Goal: Check status: Check status

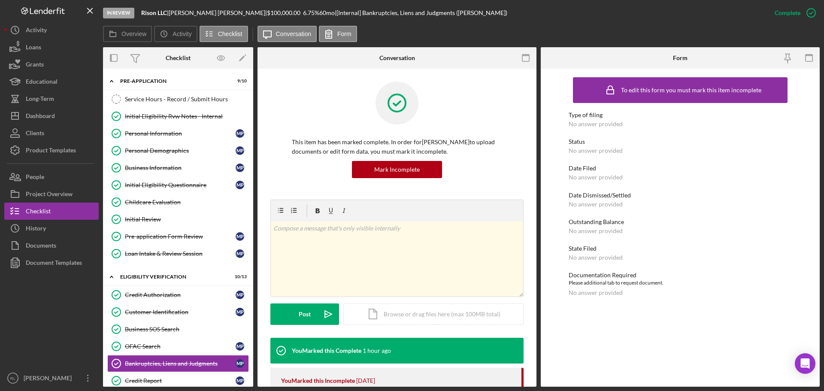
scroll to position [247, 0]
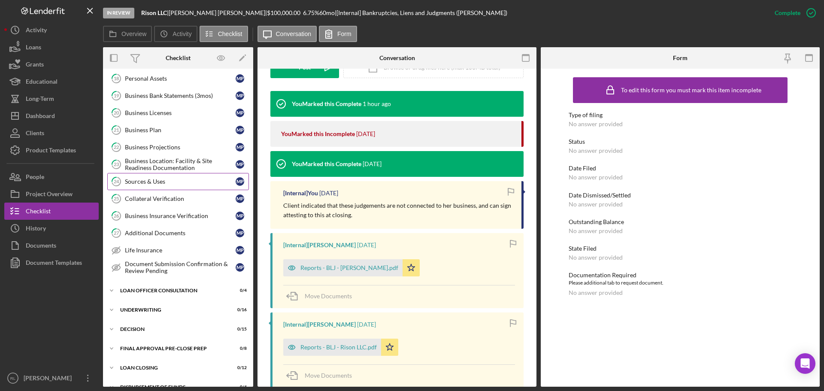
click at [163, 185] on div "Sources & Uses" at bounding box center [180, 181] width 111 height 7
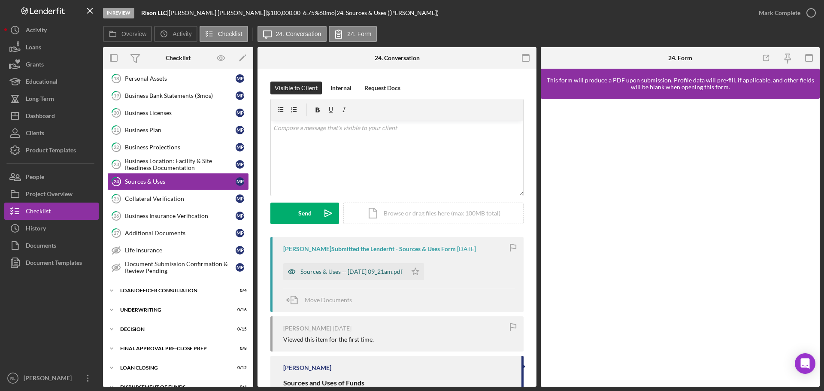
click at [349, 274] on div "Sources & Uses -- [DATE] 09_21am.pdf" at bounding box center [352, 271] width 102 height 7
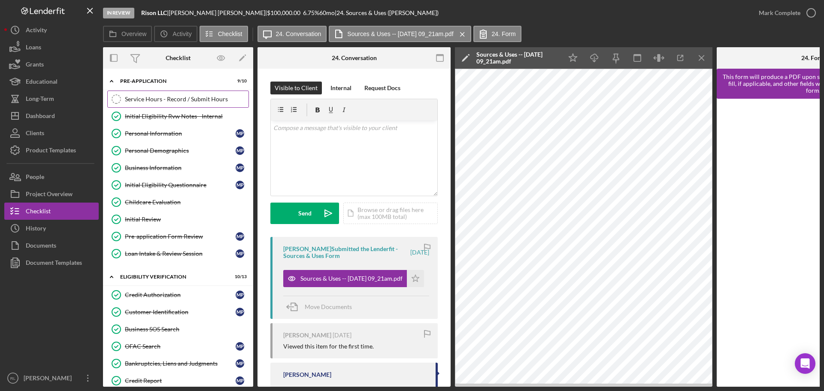
click at [162, 98] on div "Service Hours - Record / Submit Hours" at bounding box center [187, 99] width 124 height 7
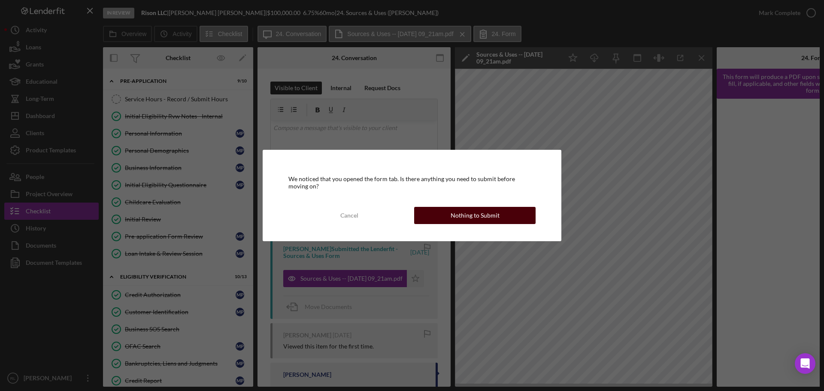
click at [447, 221] on button "Nothing to Submit" at bounding box center [475, 215] width 122 height 17
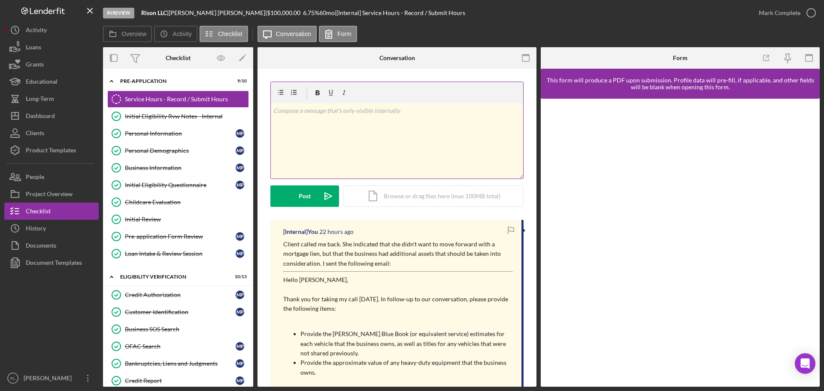
click at [380, 119] on div "v Color teal Color pink Remove color Add row above Add row below Add column bef…" at bounding box center [397, 140] width 252 height 75
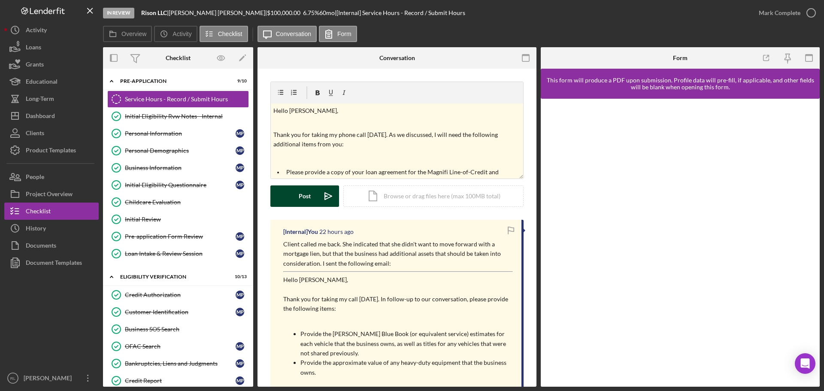
click at [301, 194] on div "Post" at bounding box center [305, 196] width 12 height 21
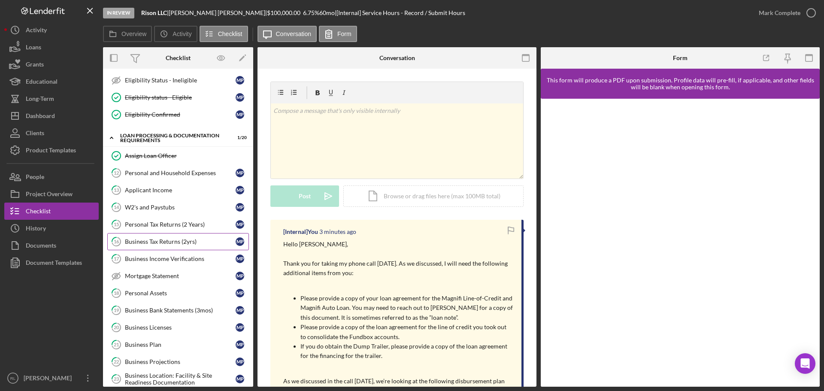
scroll to position [429, 0]
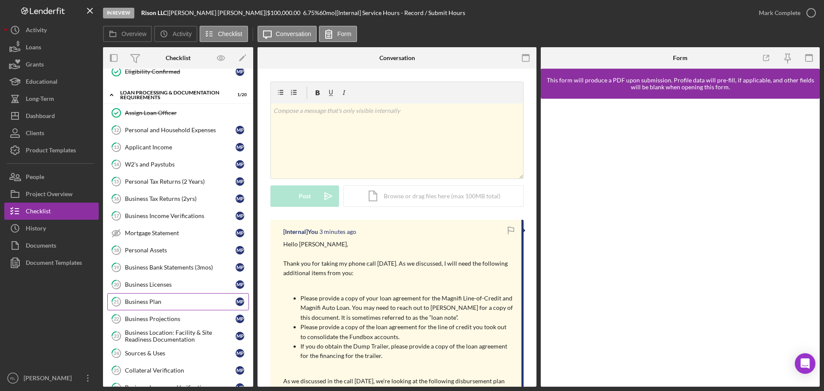
click at [159, 295] on link "21 Business Plan M P" at bounding box center [178, 301] width 142 height 17
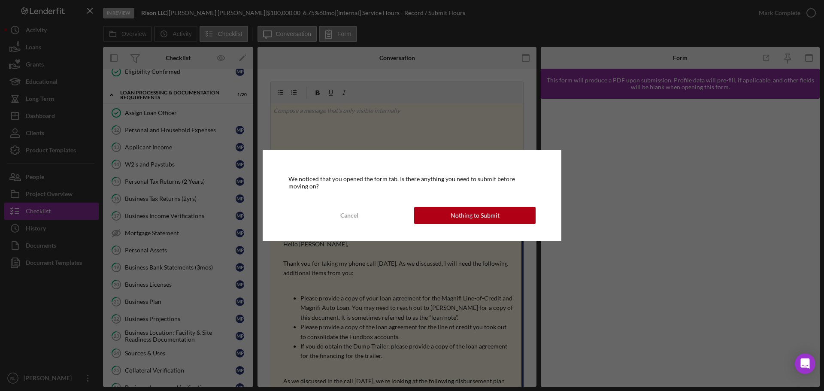
click at [457, 220] on div "Nothing to Submit" at bounding box center [475, 215] width 49 height 17
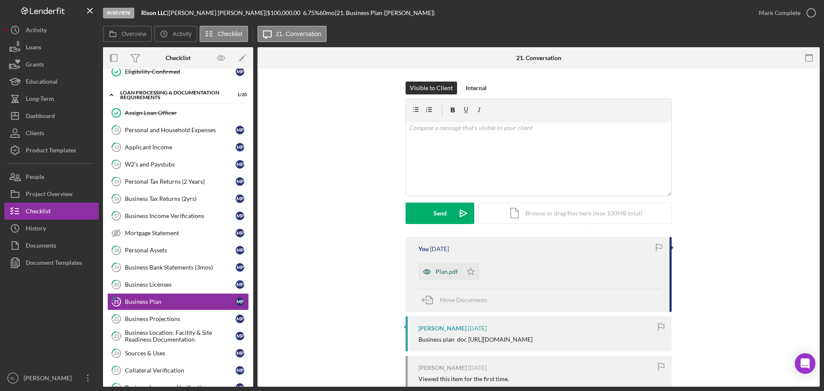
click at [447, 270] on div "Plan.pdf" at bounding box center [447, 271] width 22 height 7
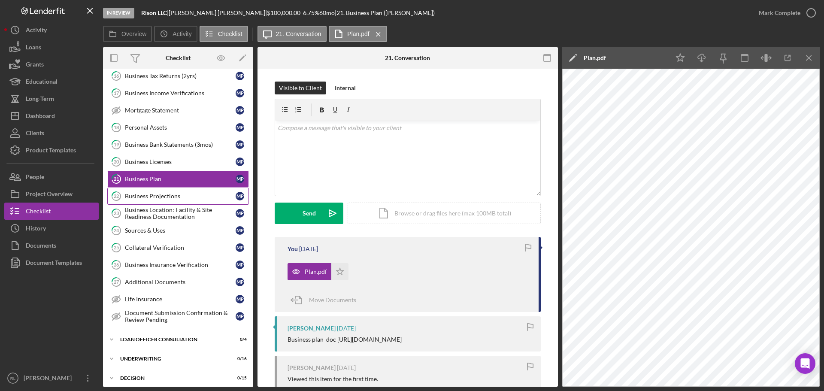
scroll to position [601, 0]
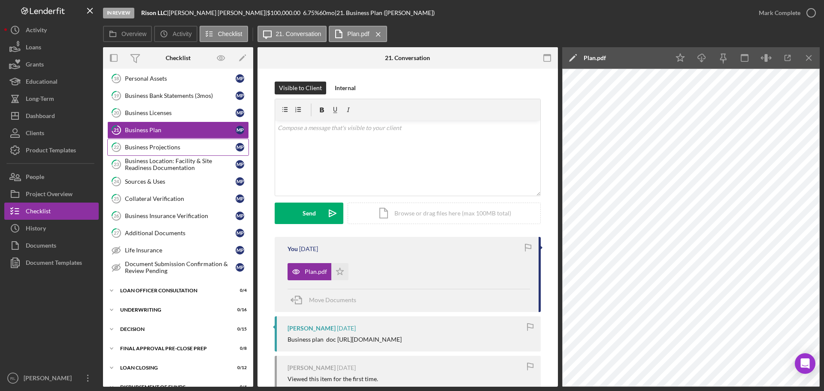
click at [161, 150] on div "Business Projections" at bounding box center [180, 147] width 111 height 7
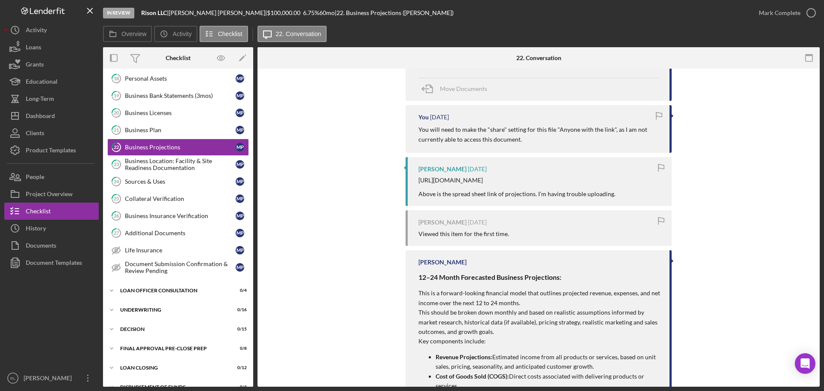
scroll to position [215, 0]
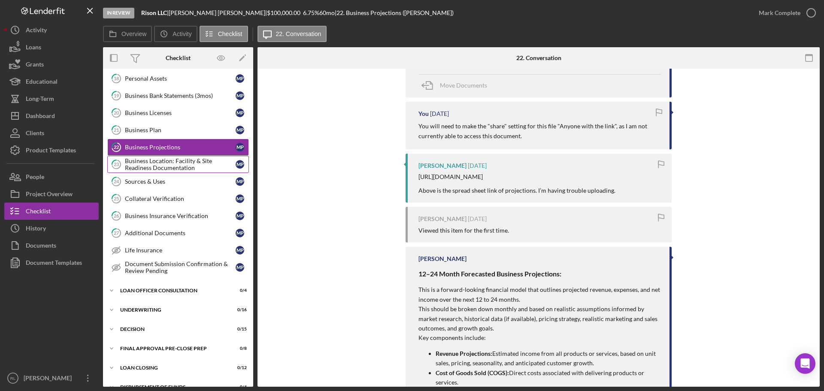
click at [178, 167] on div "Business Location: Facility & Site Readiness Documentation" at bounding box center [180, 165] width 111 height 14
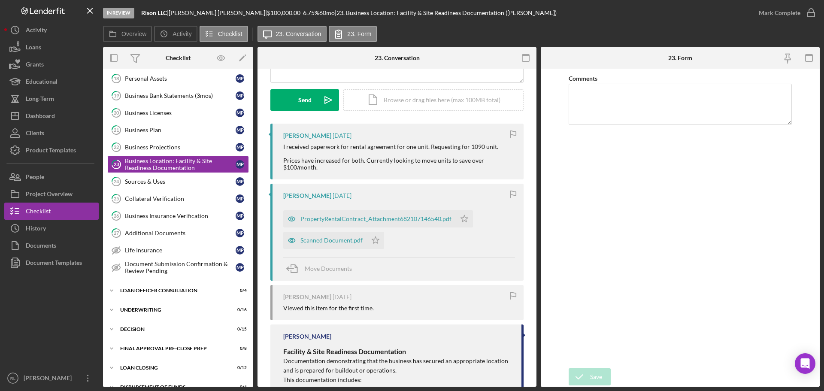
scroll to position [129, 0]
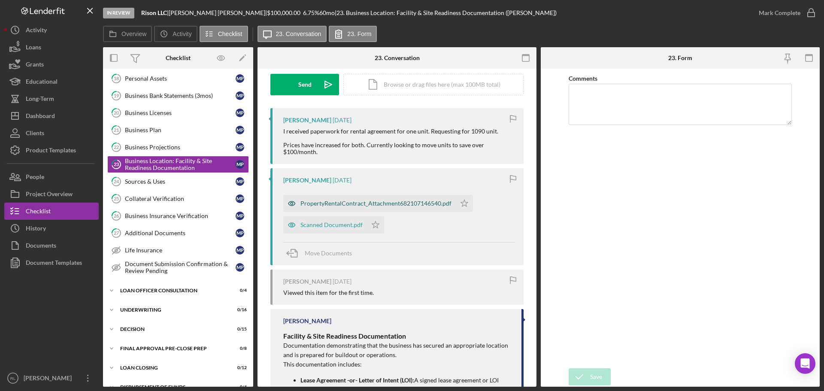
click at [391, 203] on div "PropertyRentalContract_Attachment682107146540.pdf" at bounding box center [376, 203] width 151 height 7
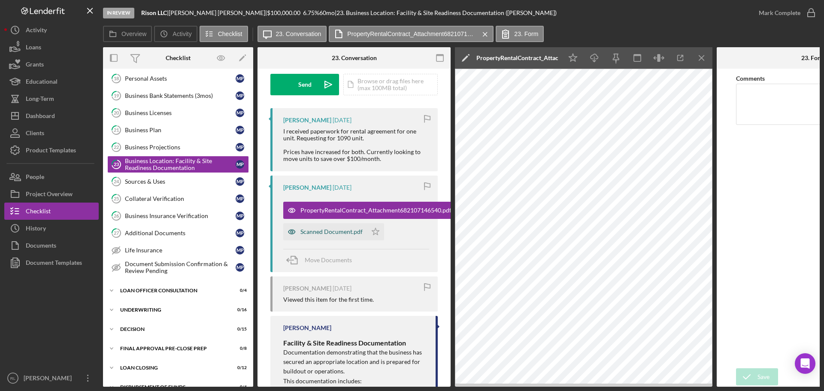
click at [346, 225] on div "Scanned Document.pdf" at bounding box center [325, 231] width 84 height 17
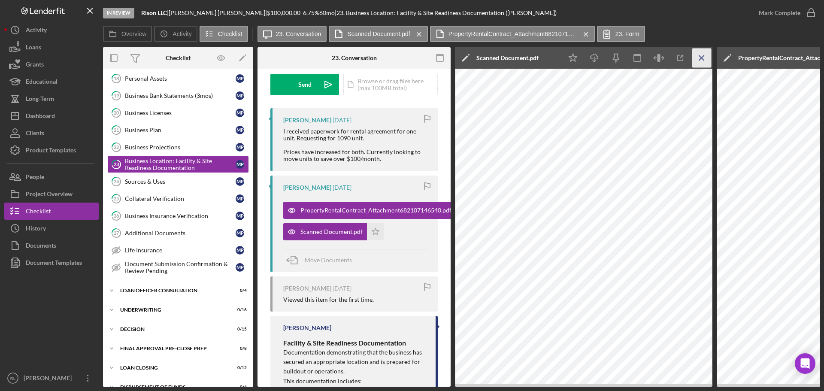
click at [696, 56] on icon "Icon/Menu Close" at bounding box center [702, 58] width 19 height 19
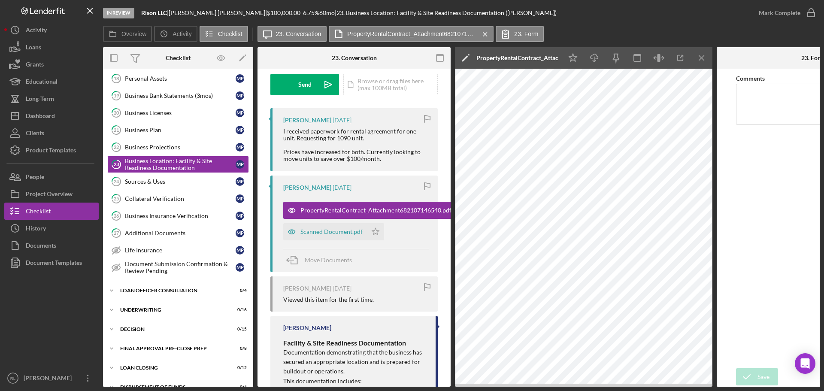
click at [696, 56] on icon "Icon/Menu Close" at bounding box center [702, 58] width 19 height 19
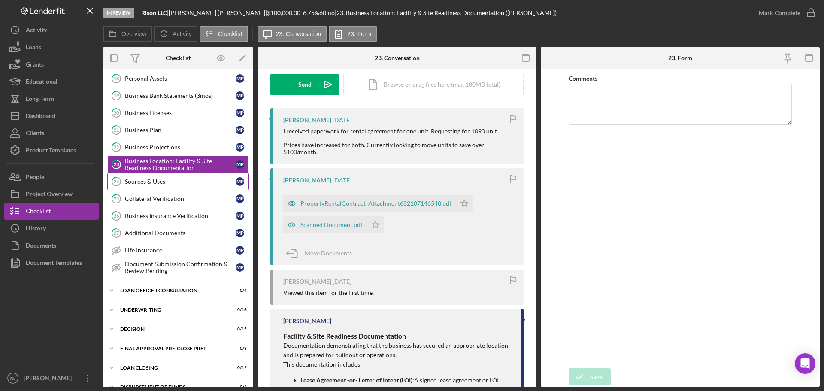
click at [198, 179] on div "Sources & Uses" at bounding box center [180, 181] width 111 height 7
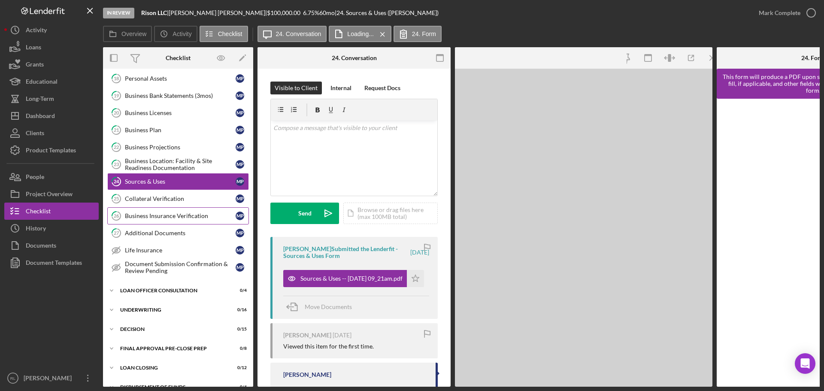
click at [190, 207] on link "26 Business Insurance Verification M P" at bounding box center [178, 215] width 142 height 17
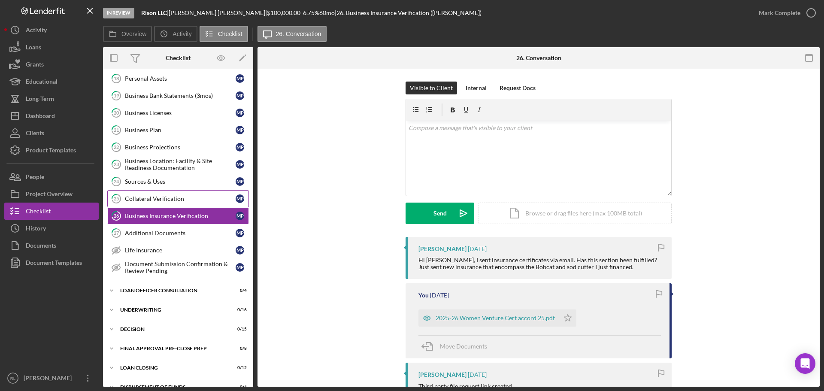
click at [189, 199] on div "Collateral Verification" at bounding box center [180, 198] width 111 height 7
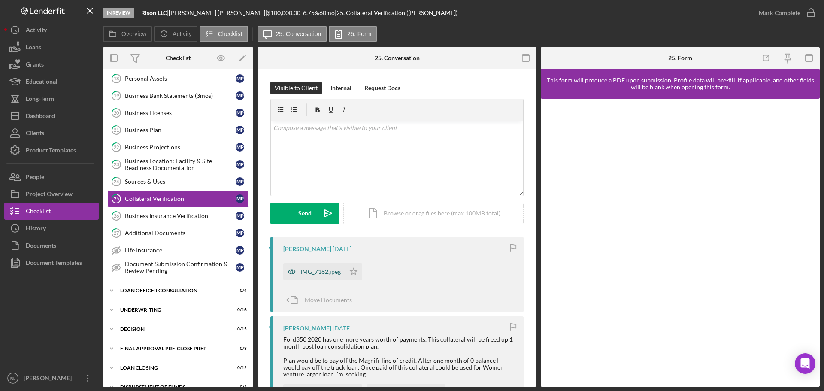
click at [325, 275] on div "IMG_7182.jpeg" at bounding box center [321, 271] width 40 height 7
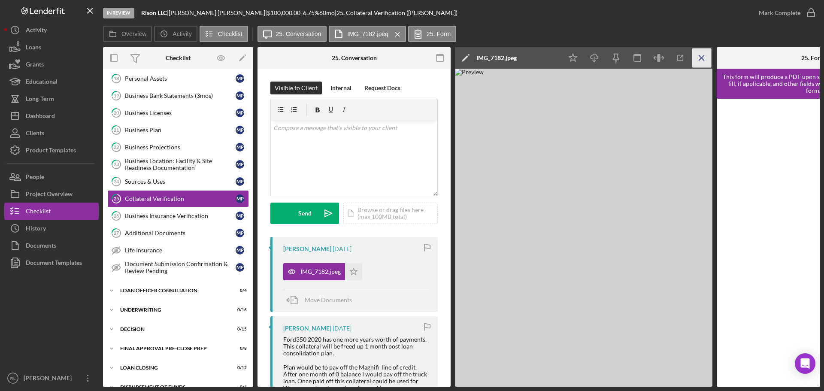
click at [700, 57] on icon "Icon/Menu Close" at bounding box center [702, 58] width 19 height 19
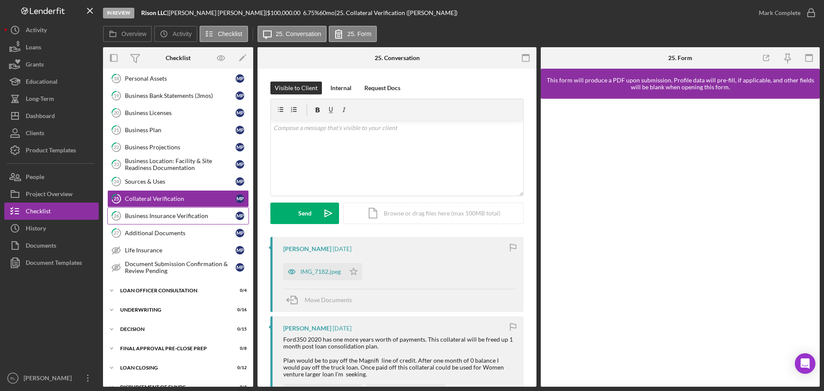
click at [193, 216] on div "Business Insurance Verification" at bounding box center [180, 216] width 111 height 7
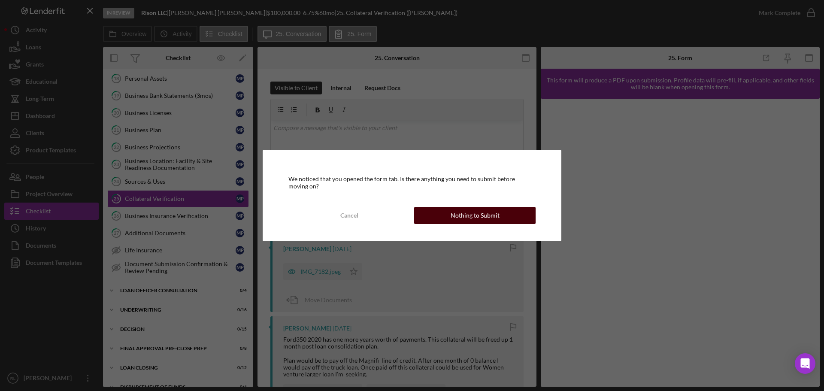
click at [433, 216] on button "Nothing to Submit" at bounding box center [475, 215] width 122 height 17
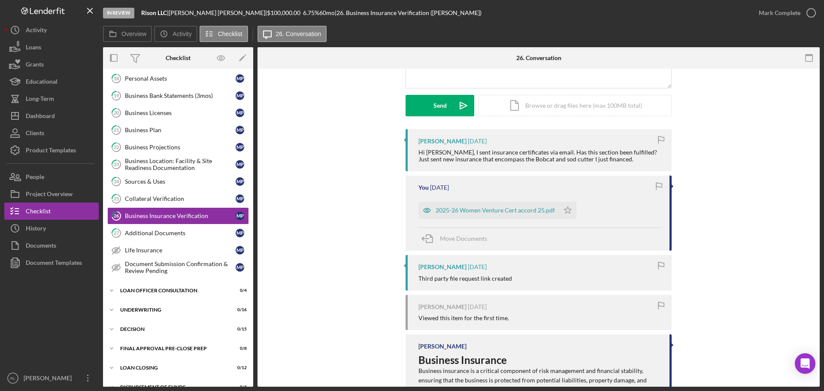
scroll to position [86, 0]
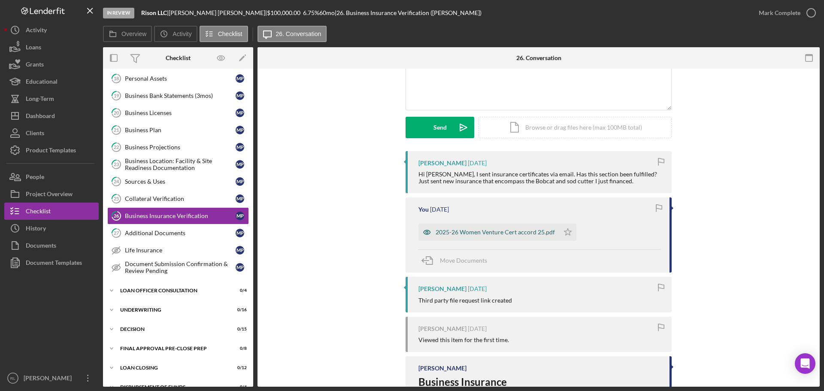
click at [481, 230] on div "2025-26 Women Venture Cert accord 25.pdf" at bounding box center [495, 232] width 119 height 7
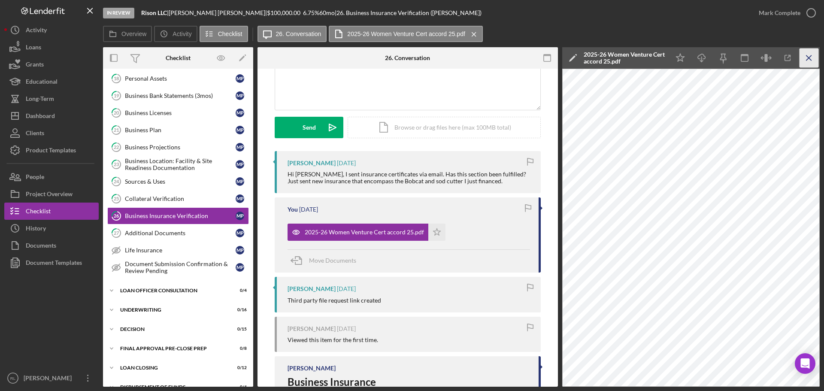
click at [810, 59] on line "button" at bounding box center [809, 57] width 5 height 5
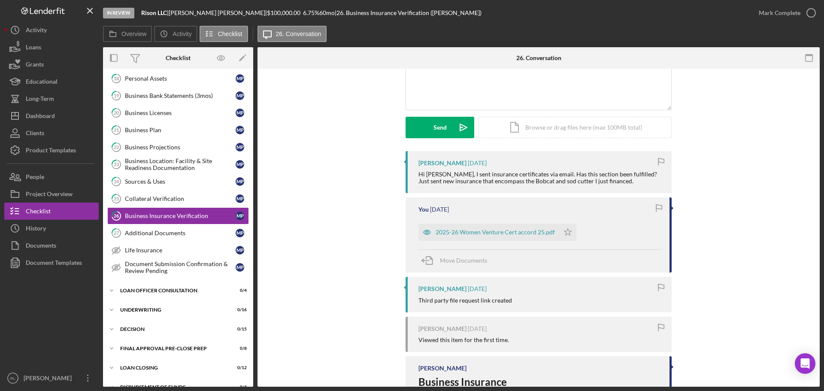
click at [527, 172] on div "Hi [PERSON_NAME], I sent insurance certificates via email. Has this section bee…" at bounding box center [541, 178] width 245 height 14
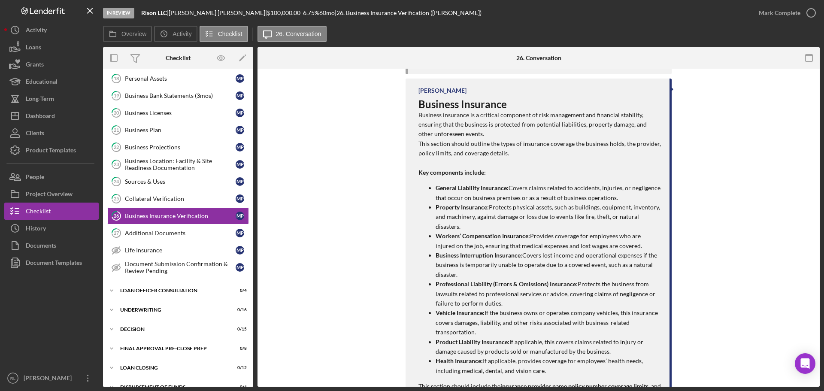
scroll to position [425, 0]
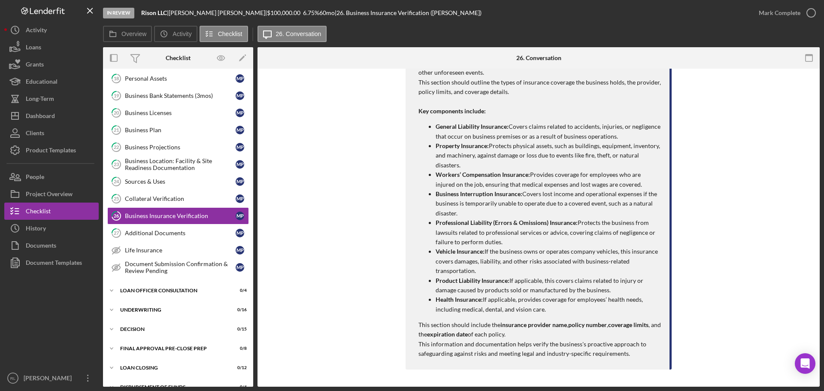
click at [333, 192] on div "[PERSON_NAME] [DATE] Hi [PERSON_NAME], I sent insurance certificates via email.…" at bounding box center [539, 93] width 537 height 562
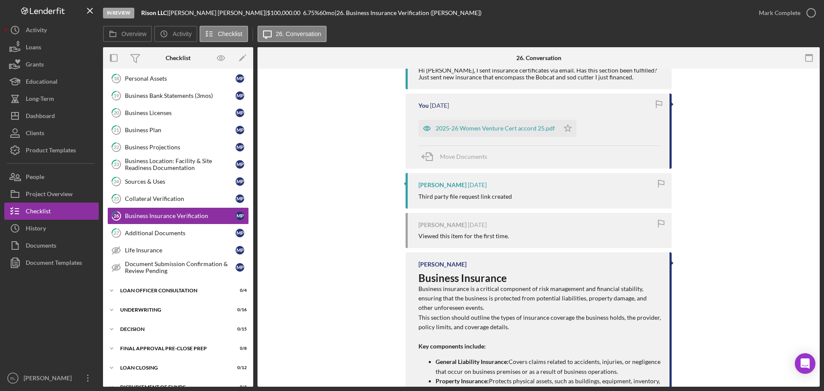
drag, startPoint x: 348, startPoint y: 149, endPoint x: 338, endPoint y: 118, distance: 33.0
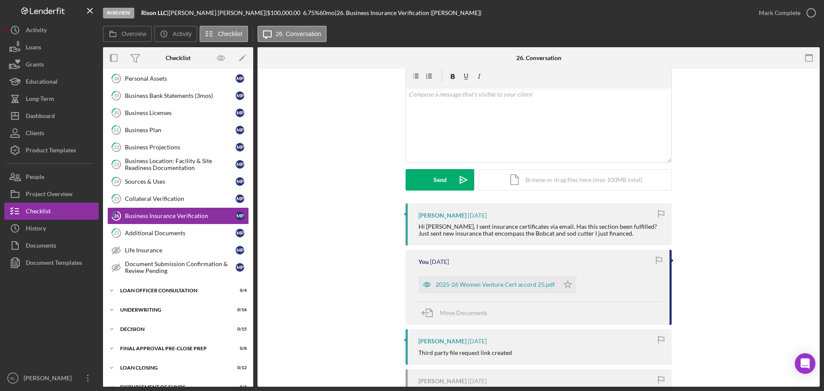
scroll to position [0, 0]
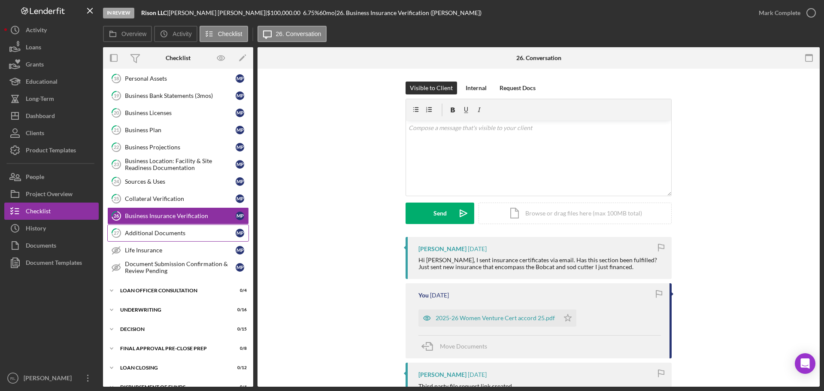
click at [179, 239] on link "27 Additional Documents M P" at bounding box center [178, 233] width 142 height 17
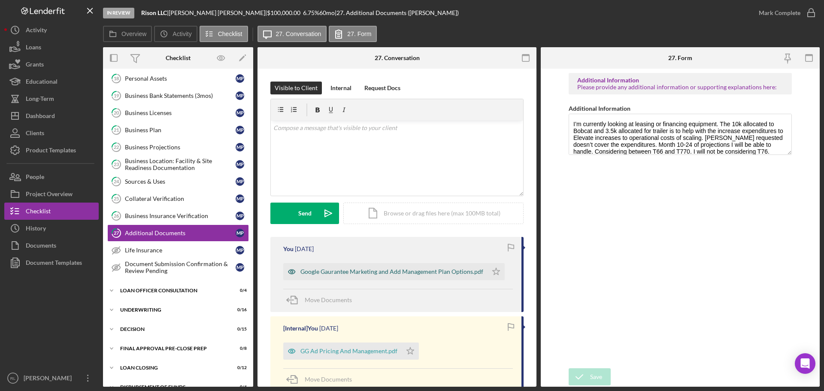
click at [382, 276] on div "Google Gaurantee Marketing and Add Management Plan Options.pdf" at bounding box center [385, 271] width 204 height 17
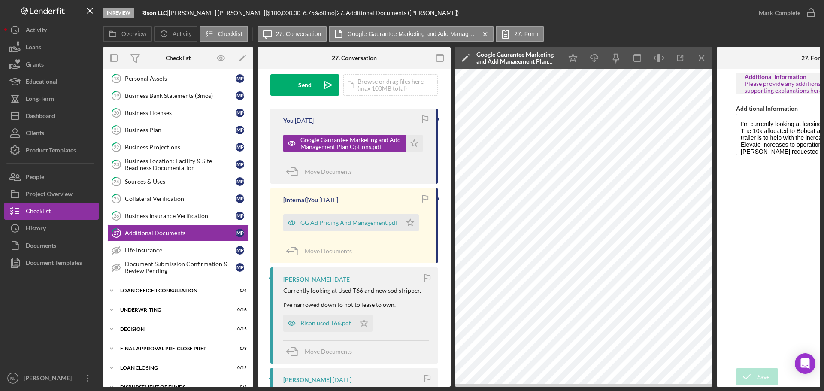
scroll to position [129, 0]
click at [359, 229] on div "GG Ad Pricing And Management.pdf" at bounding box center [342, 222] width 119 height 17
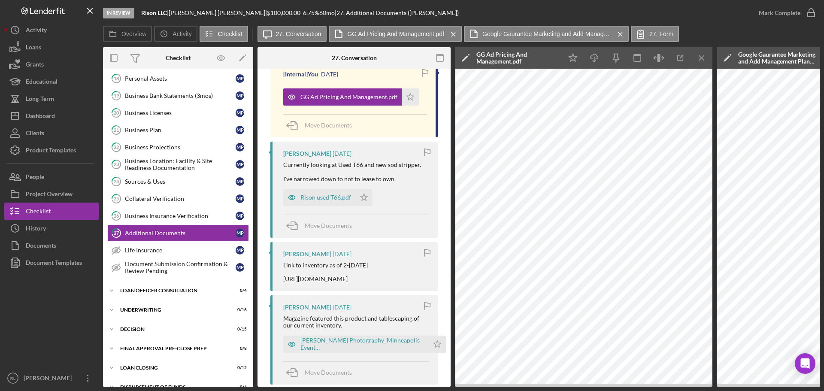
scroll to position [258, 0]
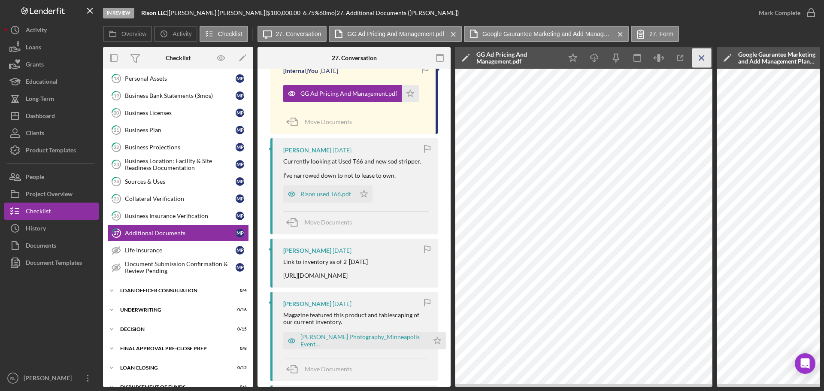
click at [696, 58] on icon "Icon/Menu Close" at bounding box center [702, 58] width 19 height 19
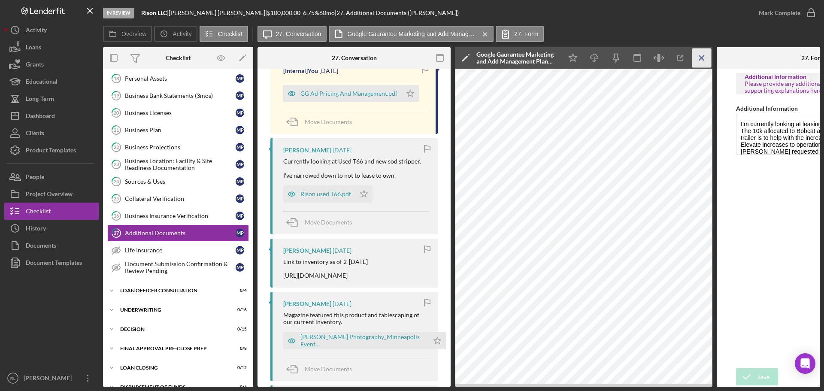
click at [706, 53] on icon "Icon/Menu Close" at bounding box center [702, 58] width 19 height 19
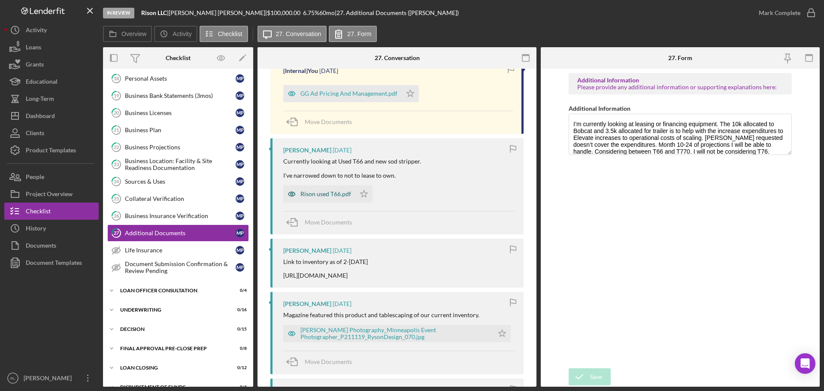
click at [310, 197] on div "Rison used T66.pdf" at bounding box center [326, 194] width 51 height 7
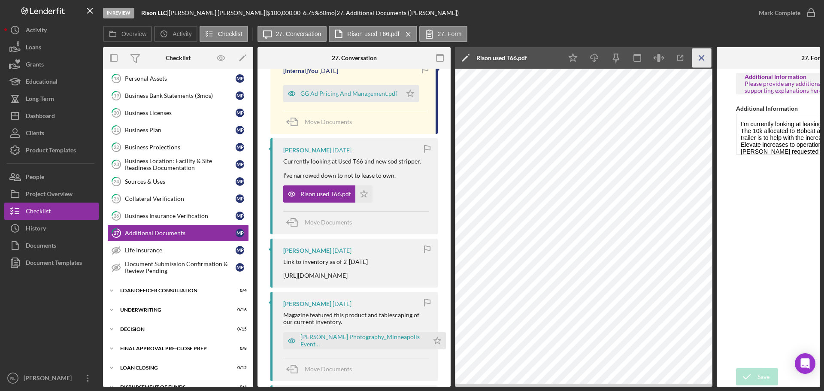
click at [697, 57] on icon "Icon/Menu Close" at bounding box center [702, 58] width 19 height 19
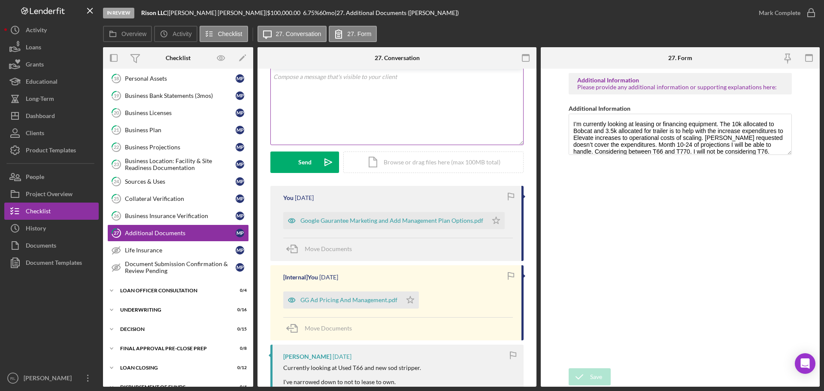
scroll to position [0, 0]
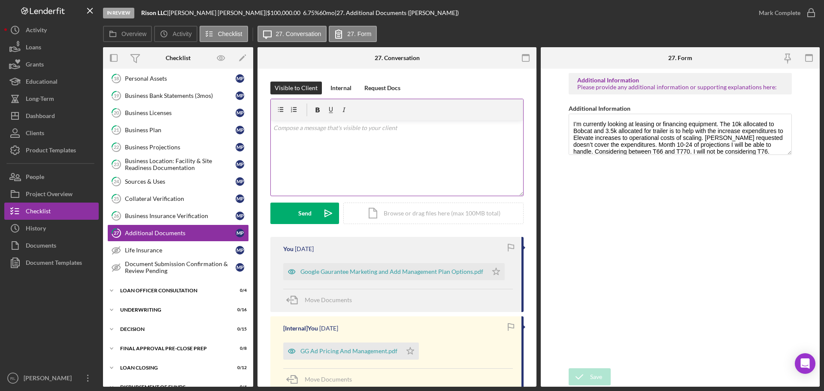
drag, startPoint x: 386, startPoint y: 222, endPoint x: 386, endPoint y: 131, distance: 90.2
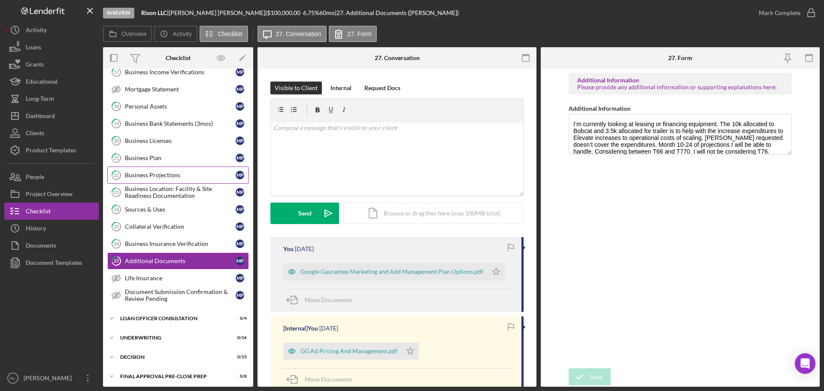
scroll to position [558, 0]
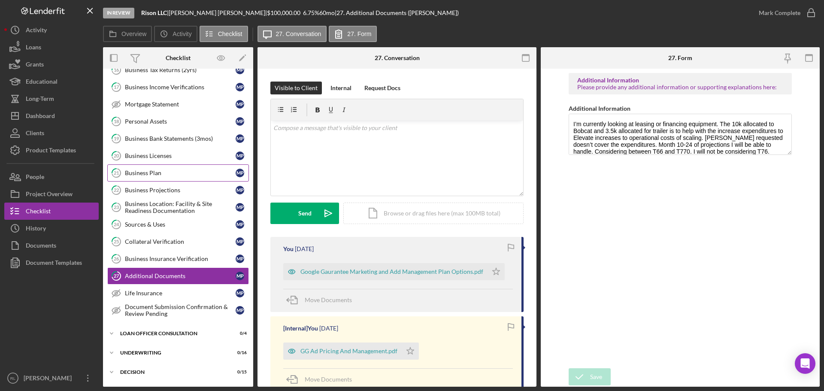
click at [161, 174] on div "Business Plan" at bounding box center [180, 173] width 111 height 7
